Goal: Check status

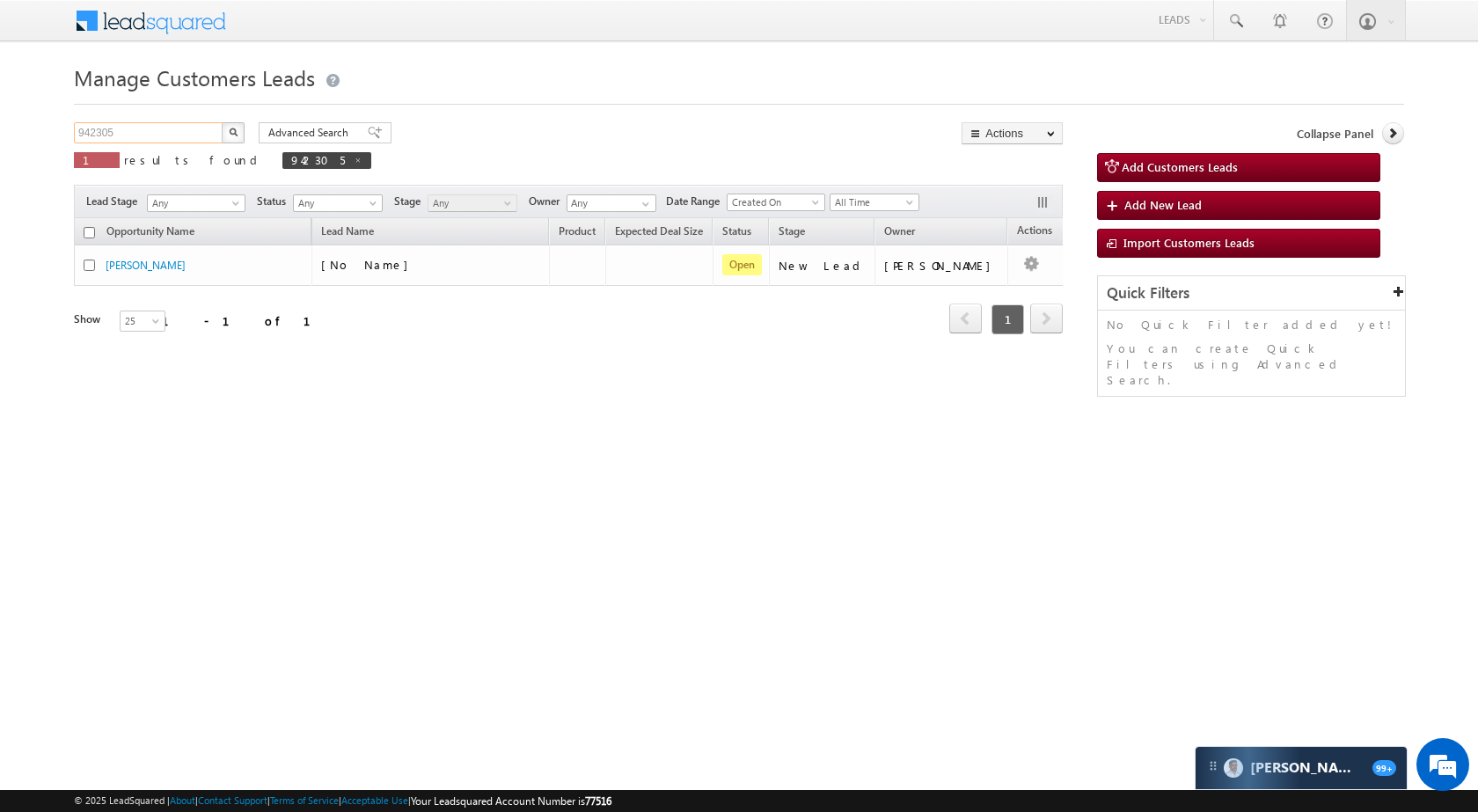
click at [163, 135] on input "942305" at bounding box center [148, 132] width 150 height 21
paste input "848090"
click at [228, 129] on button "button" at bounding box center [233, 132] width 23 height 21
click at [172, 140] on input "848090" at bounding box center [148, 132] width 150 height 21
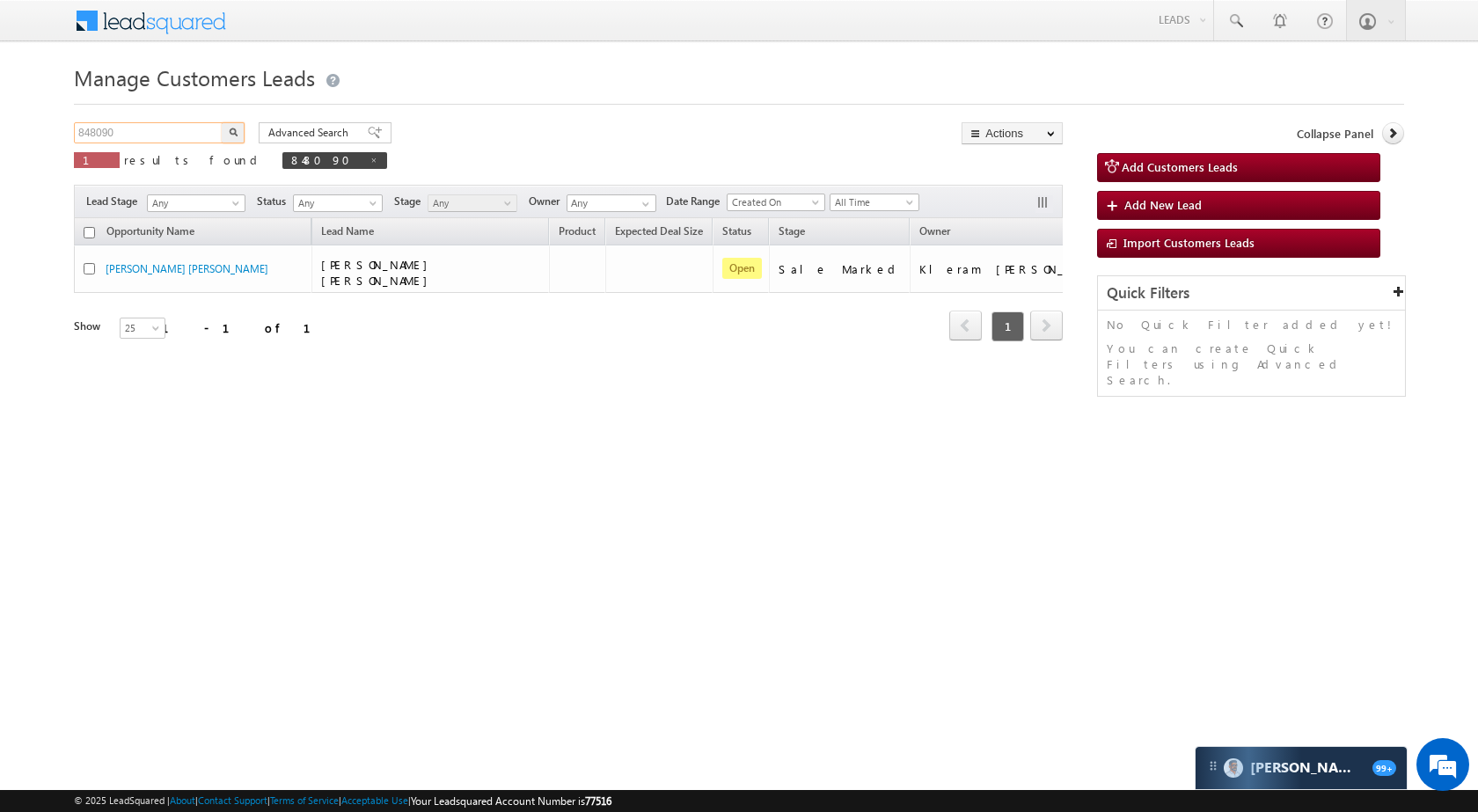
click at [170, 135] on input "848090" at bounding box center [148, 132] width 150 height 21
paste input "902870"
click at [228, 133] on button "button" at bounding box center [233, 132] width 23 height 21
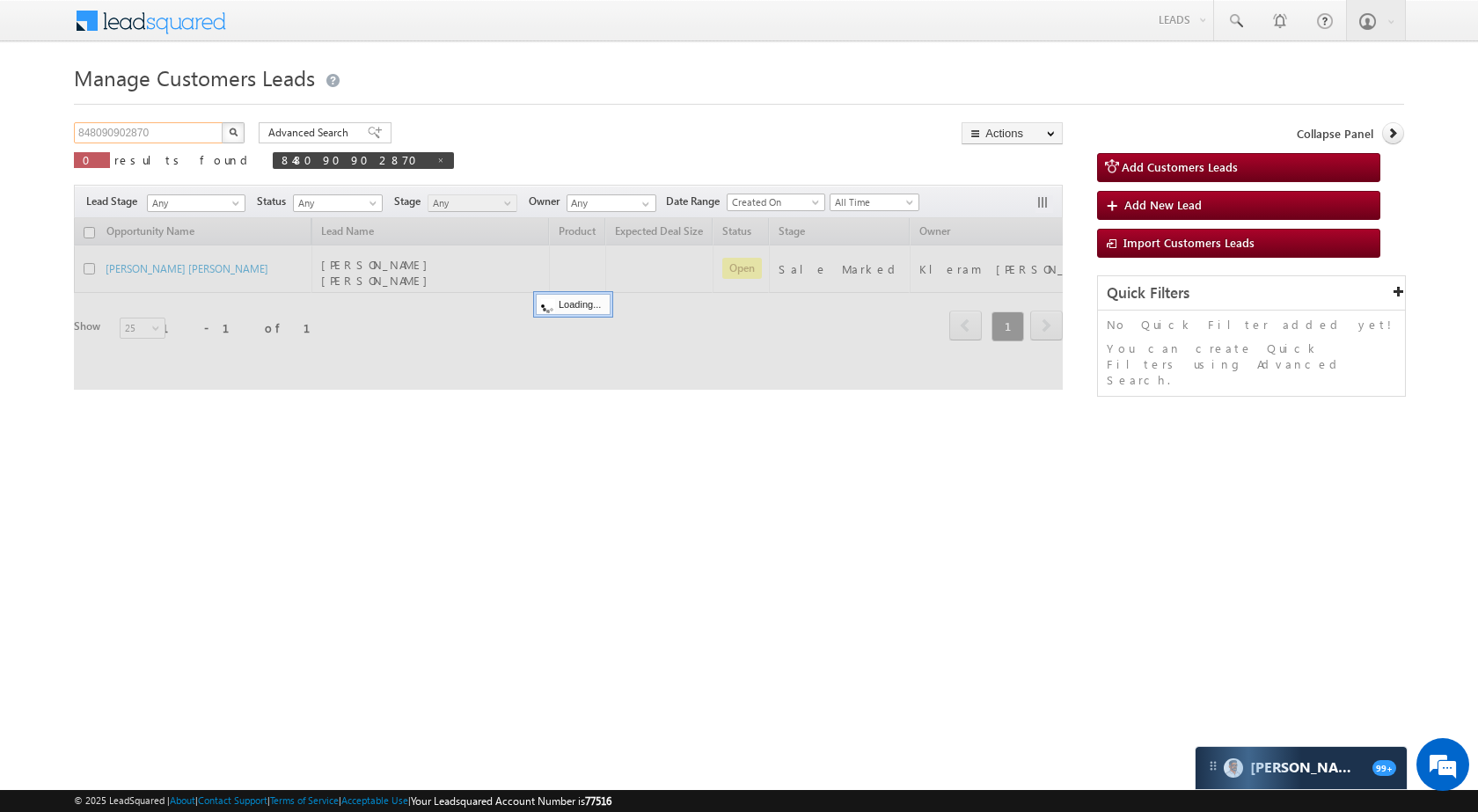
click at [177, 127] on input "848090902870" at bounding box center [148, 132] width 150 height 21
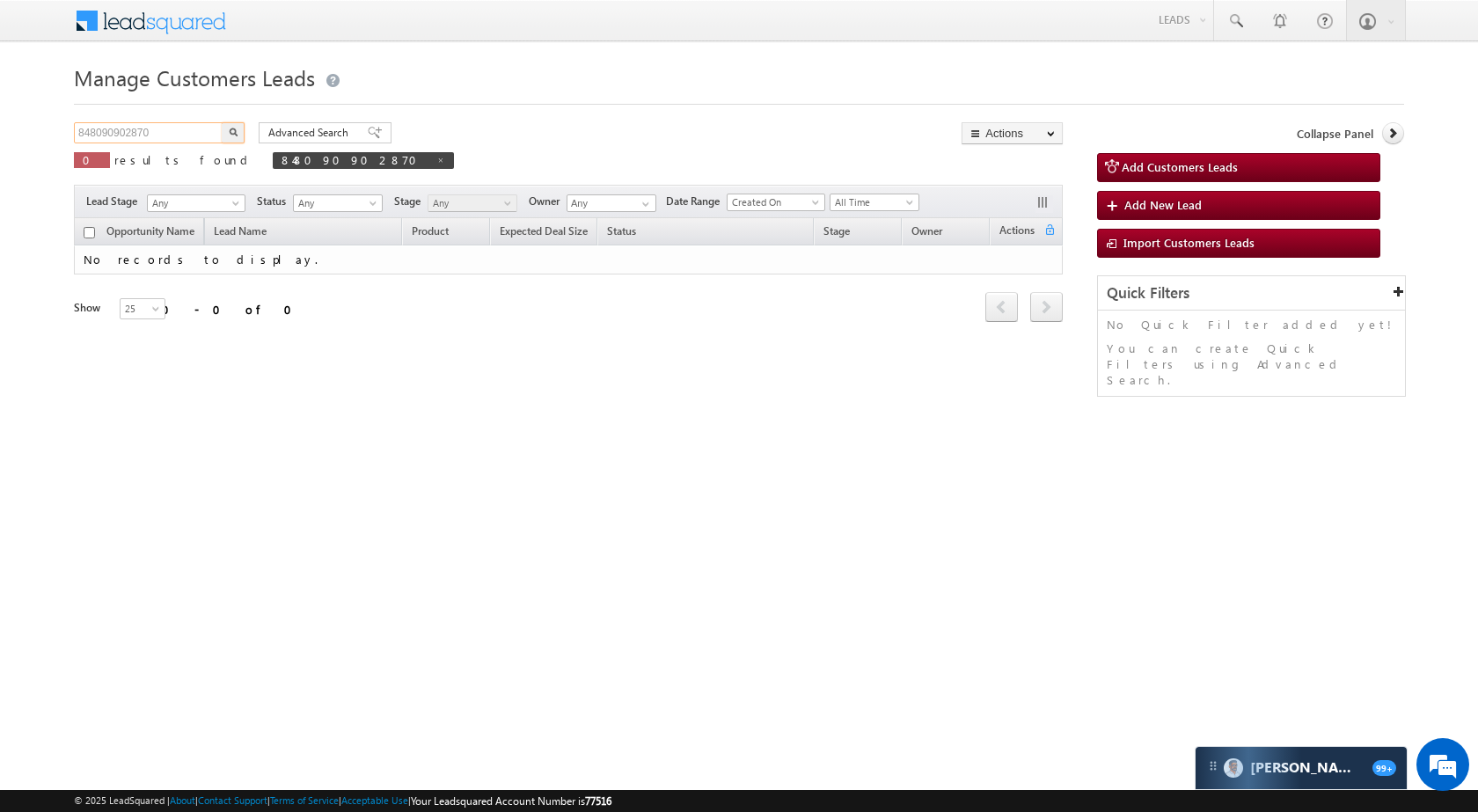
click at [177, 127] on input "848090902870" at bounding box center [148, 132] width 150 height 21
paste input "text"
type input "902870"
click at [229, 132] on img "button" at bounding box center [232, 131] width 8 height 8
